Goal: Information Seeking & Learning: Learn about a topic

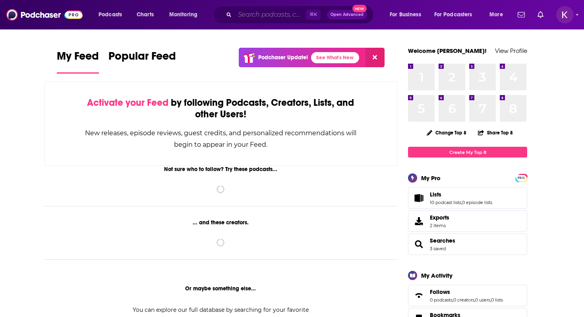
click at [252, 15] on input "Search podcasts, credits, & more..." at bounding box center [270, 14] width 71 height 13
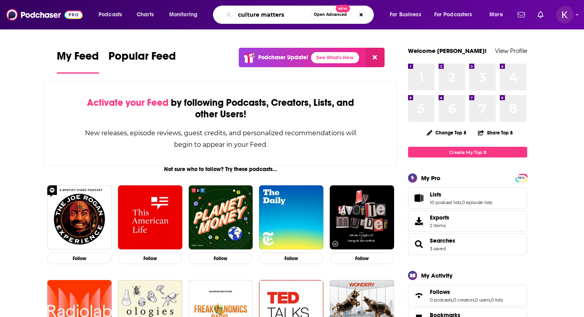
type input "culture matters"
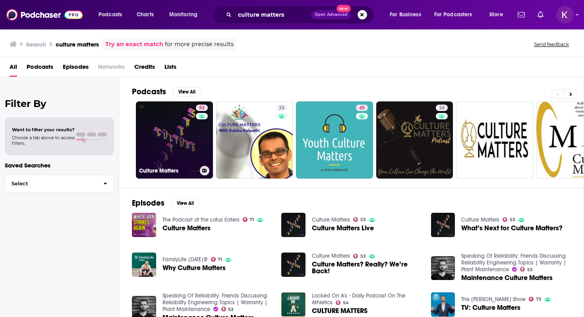
click at [174, 144] on link "53 Culture Matters" at bounding box center [174, 139] width 77 height 77
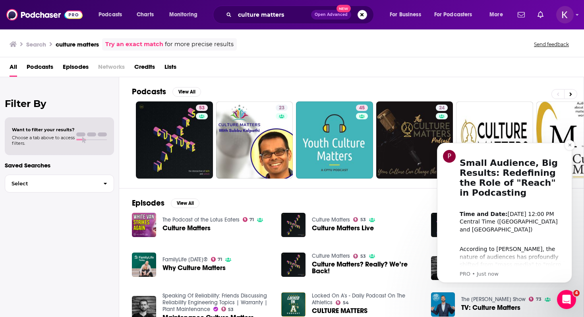
click at [442, 192] on div "P Small Audience, Big Results: Redefining the Role of "Reach" in Podcasting ​ T…" at bounding box center [504, 213] width 135 height 140
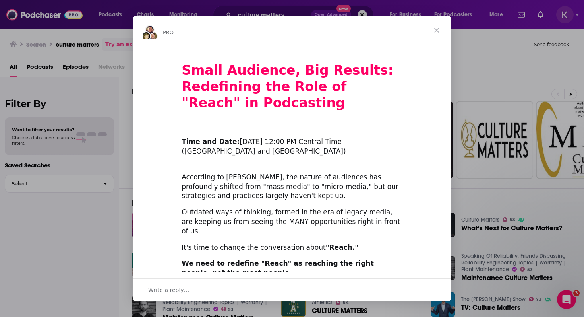
click at [439, 31] on span "Close" at bounding box center [436, 30] width 29 height 29
